Goal: Information Seeking & Learning: Learn about a topic

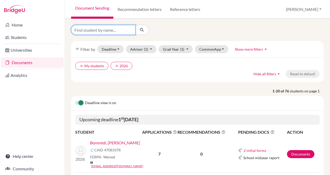
click at [116, 27] on input "Find student by name..." at bounding box center [103, 30] width 64 height 10
type input "sirdhanush"
click button "submit" at bounding box center [142, 30] width 14 height 10
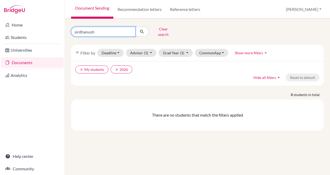
click at [131, 30] on input "sirdhanush" at bounding box center [103, 32] width 64 height 10
type input "sunnapu"
click button "submit" at bounding box center [142, 32] width 14 height 10
click at [130, 29] on input "sunnapu" at bounding box center [103, 32] width 64 height 10
type input "srithest"
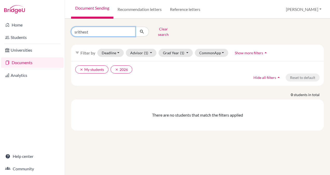
click button "submit" at bounding box center [142, 32] width 14 height 10
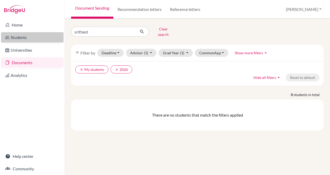
click at [19, 38] on link "Students" at bounding box center [32, 37] width 62 height 10
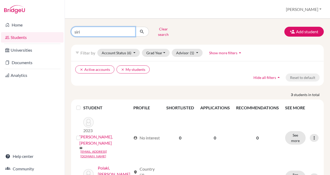
click at [129, 30] on input "siri" at bounding box center [103, 32] width 64 height 10
click at [117, 31] on input "Find student by name..." at bounding box center [103, 32] width 64 height 10
type input "srithest"
click button "submit" at bounding box center [142, 32] width 14 height 10
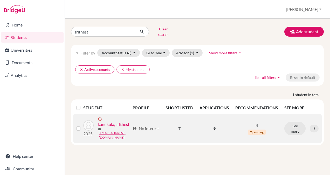
click at [102, 127] on link "kanukula, srithest" at bounding box center [114, 124] width 32 height 6
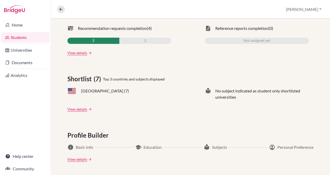
scroll to position [173, 0]
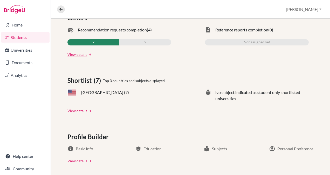
click at [72, 110] on link "View details" at bounding box center [77, 110] width 20 height 5
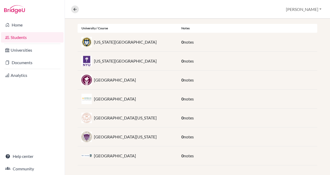
scroll to position [109, 0]
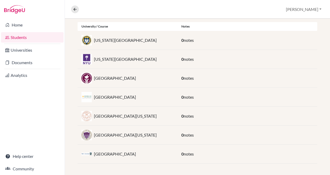
drag, startPoint x: 94, startPoint y: 38, endPoint x: 153, endPoint y: 43, distance: 59.6
click at [153, 43] on div "[US_STATE][GEOGRAPHIC_DATA]" at bounding box center [127, 40] width 100 height 10
copy p "[US_STATE][GEOGRAPHIC_DATA]"
drag, startPoint x: 93, startPoint y: 95, endPoint x: 146, endPoint y: 96, distance: 52.9
click at [146, 96] on div "[GEOGRAPHIC_DATA]" at bounding box center [127, 97] width 100 height 10
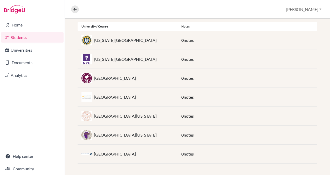
copy p "[GEOGRAPHIC_DATA]"
drag, startPoint x: 93, startPoint y: 77, endPoint x: 144, endPoint y: 77, distance: 51.0
click at [144, 77] on div "[GEOGRAPHIC_DATA]" at bounding box center [127, 78] width 100 height 10
copy p "[GEOGRAPHIC_DATA]"
click at [98, 145] on div "Yale University 0 notes" at bounding box center [196, 153] width 239 height 19
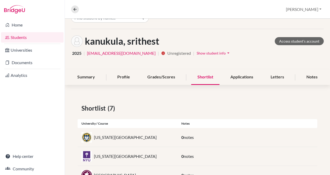
scroll to position [0, 0]
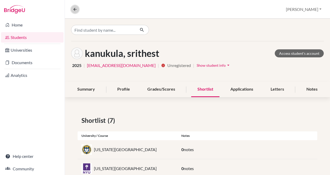
click at [74, 9] on icon at bounding box center [75, 9] width 5 height 5
